Goal: Task Accomplishment & Management: Manage account settings

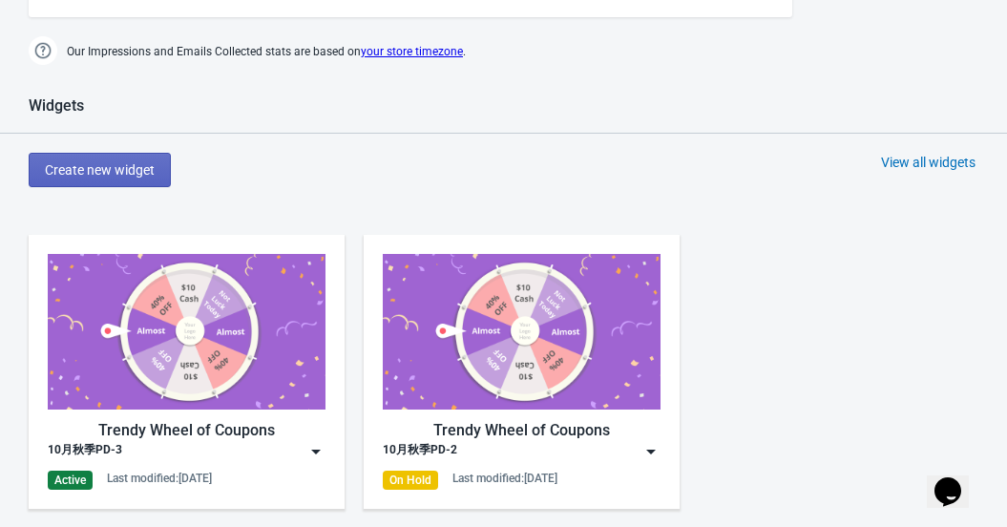
scroll to position [954, 0]
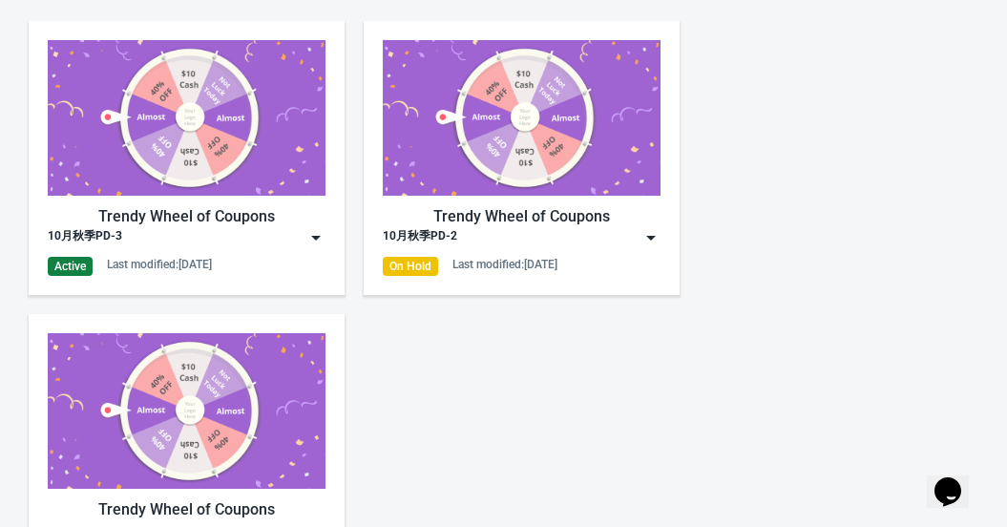
click at [311, 232] on img at bounding box center [315, 237] width 19 height 19
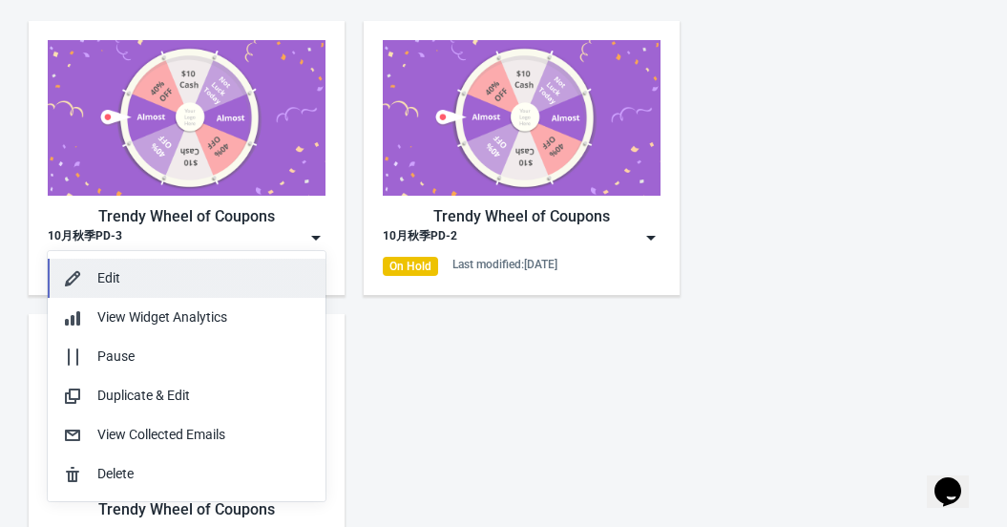
click at [250, 279] on div "Edit" at bounding box center [203, 278] width 213 height 20
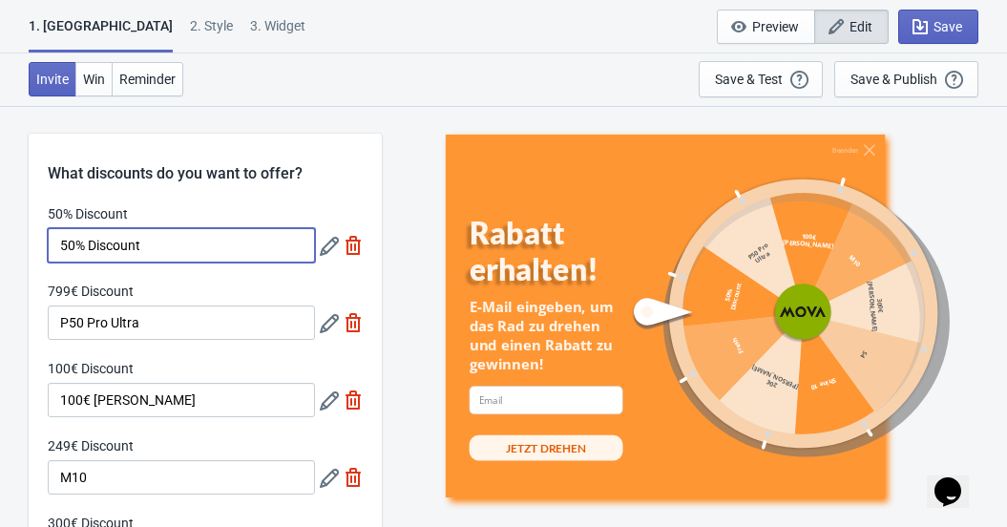
click at [156, 241] on input "50% Discount" at bounding box center [181, 245] width 267 height 34
drag, startPoint x: 161, startPoint y: 243, endPoint x: 46, endPoint y: 239, distance: 115.5
click at [160, 238] on input "50% Discount" at bounding box center [181, 245] width 267 height 34
drag, startPoint x: 172, startPoint y: 250, endPoint x: 19, endPoint y: 243, distance: 152.8
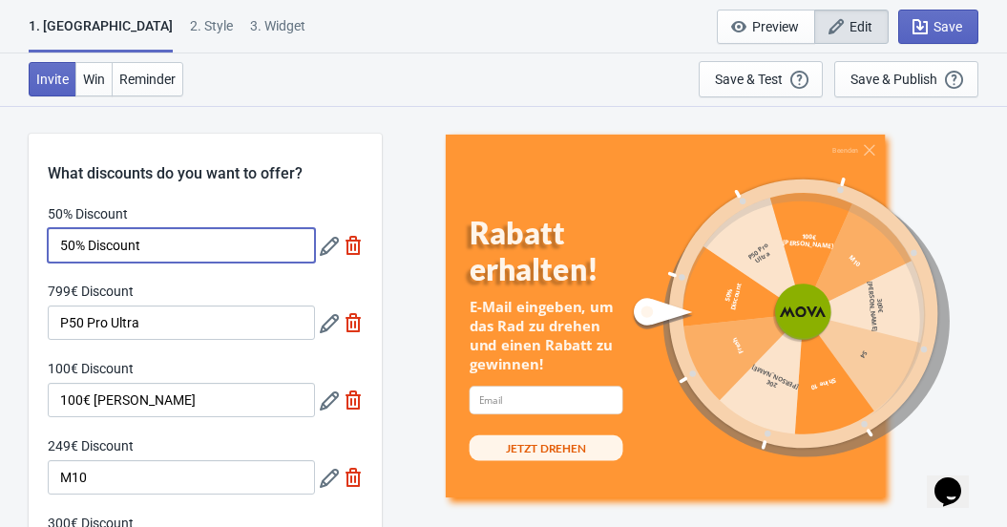
paste input "% Rabatt auf Zubehör"
type input "50 % Rabatt auf Zubehör"
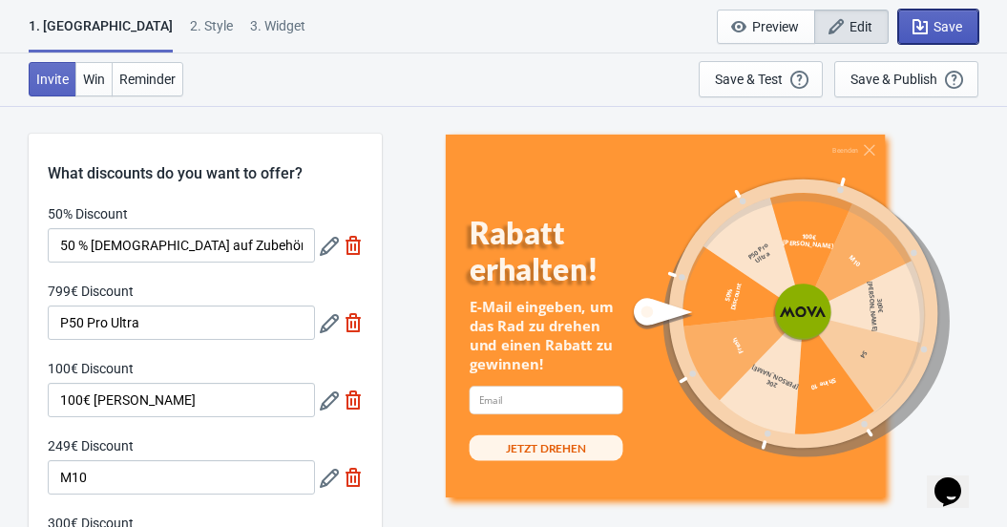
click at [945, 28] on span "Save" at bounding box center [947, 26] width 29 height 15
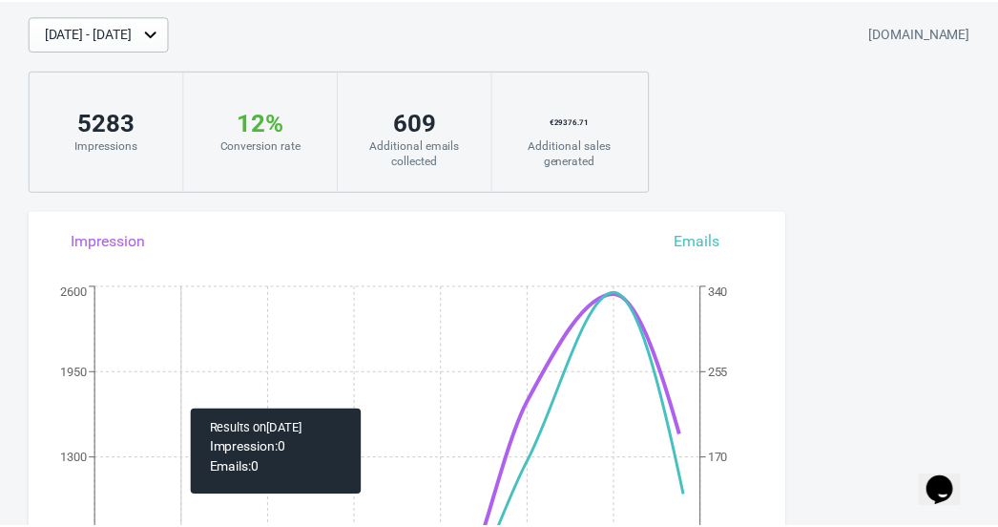
scroll to position [86, 0]
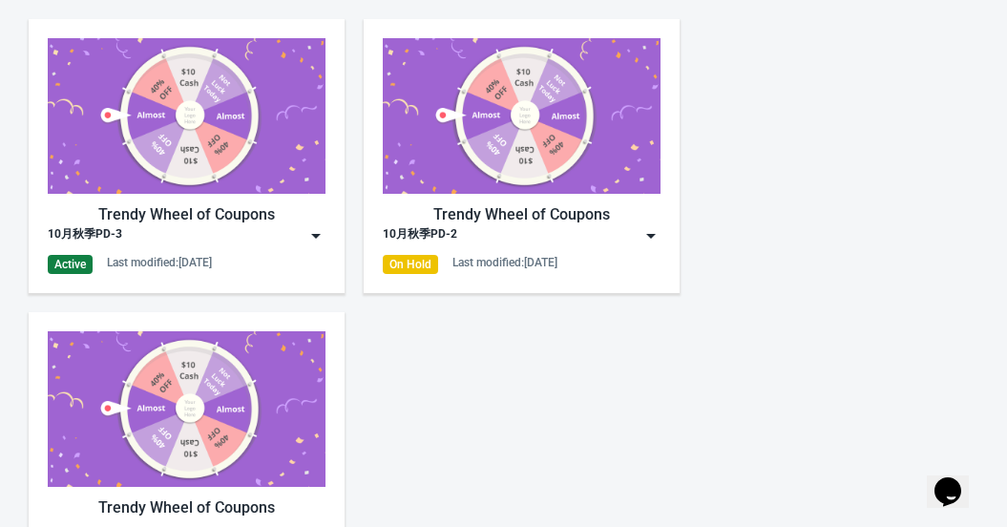
scroll to position [954, 0]
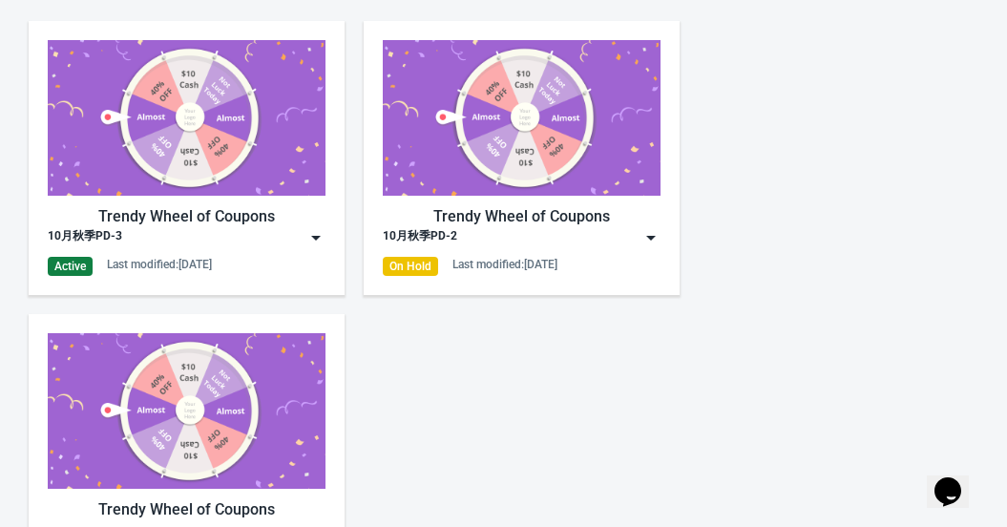
click at [316, 241] on img at bounding box center [315, 237] width 19 height 19
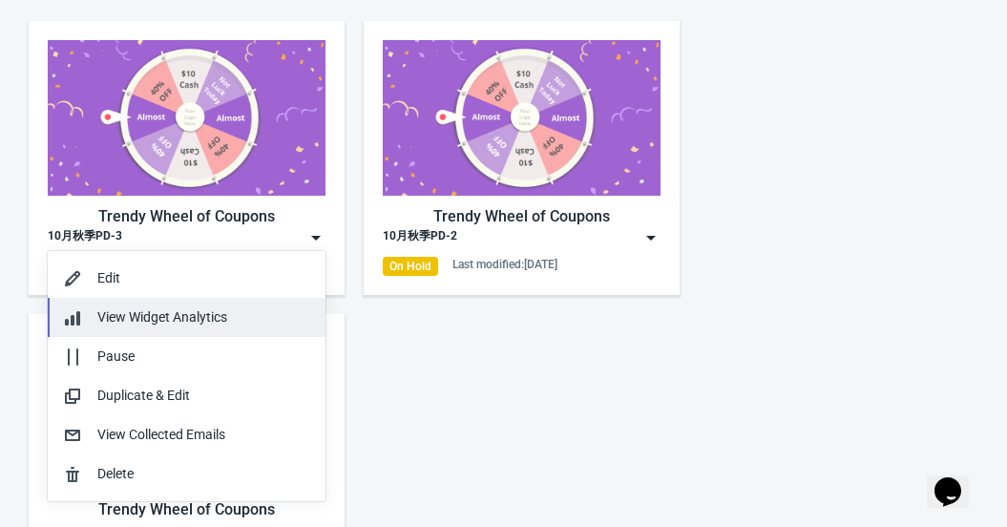
click at [242, 322] on div "View Widget Analytics" at bounding box center [203, 317] width 213 height 20
